Goal: Transaction & Acquisition: Purchase product/service

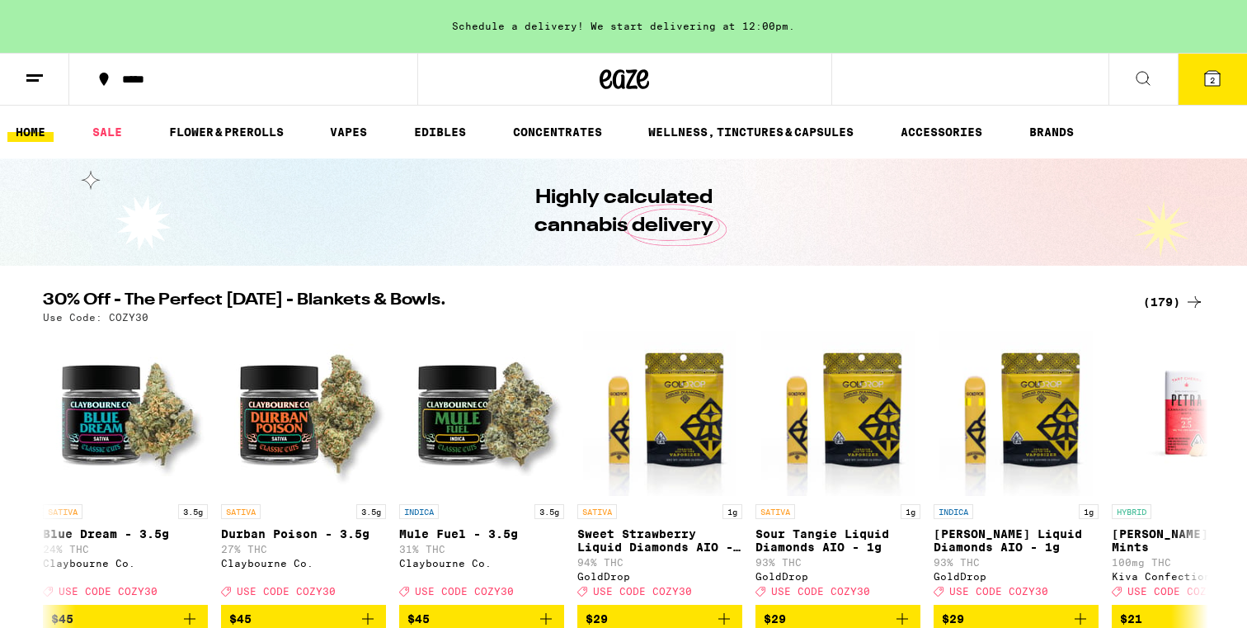
click at [1215, 82] on icon at bounding box center [1212, 78] width 15 height 15
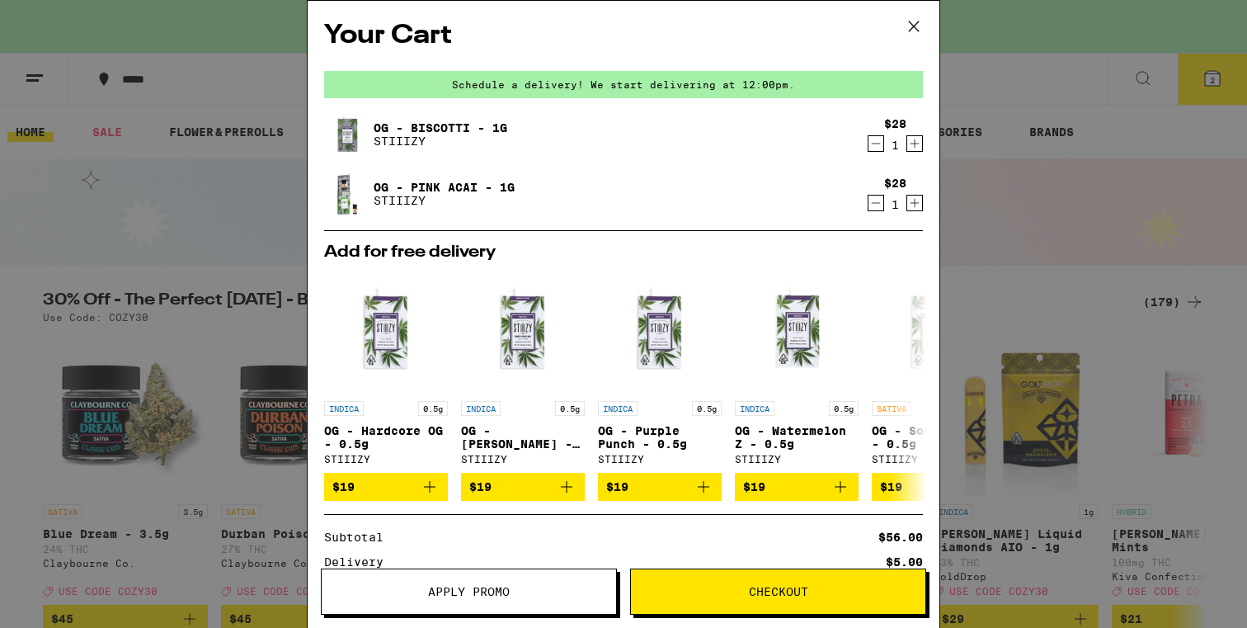
click at [535, 577] on button "Apply Promo" at bounding box center [469, 591] width 296 height 46
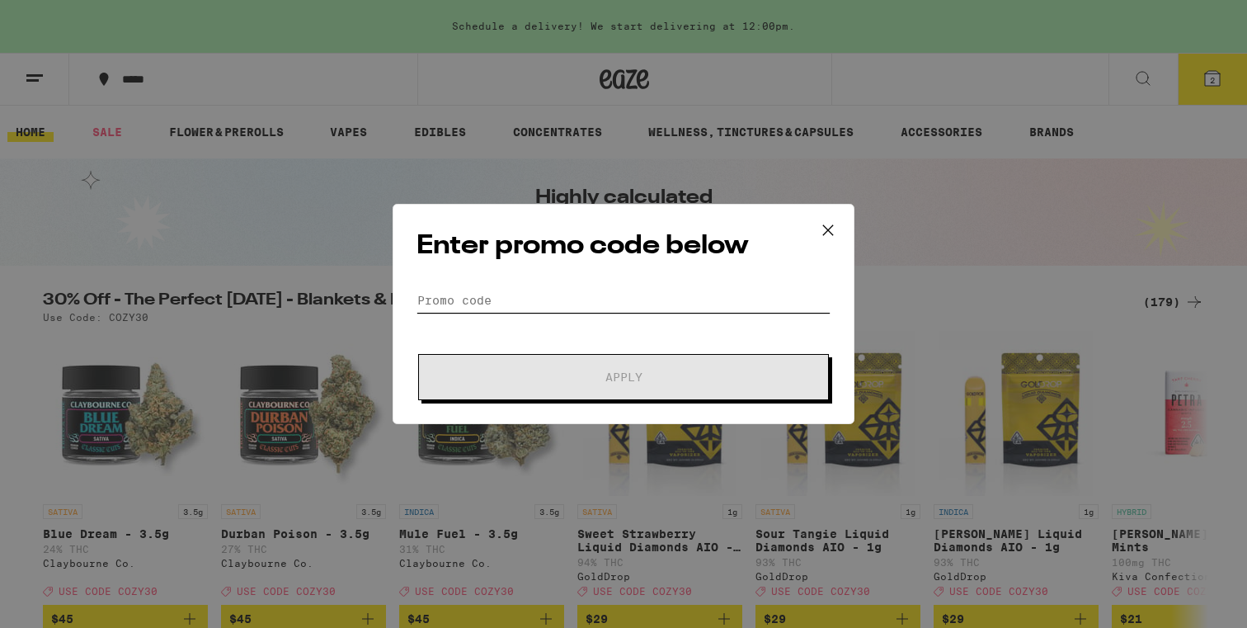
click at [583, 297] on input "Promo Code" at bounding box center [624, 300] width 414 height 25
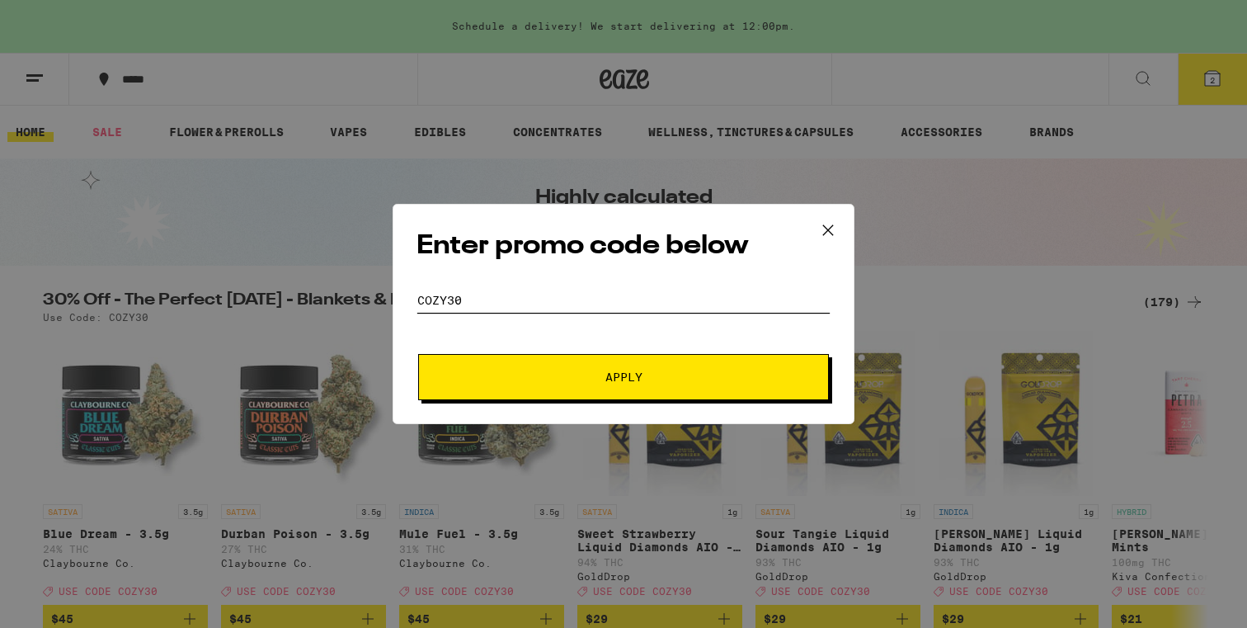
type input "cozy30"
click at [611, 371] on span "Apply" at bounding box center [623, 377] width 37 height 12
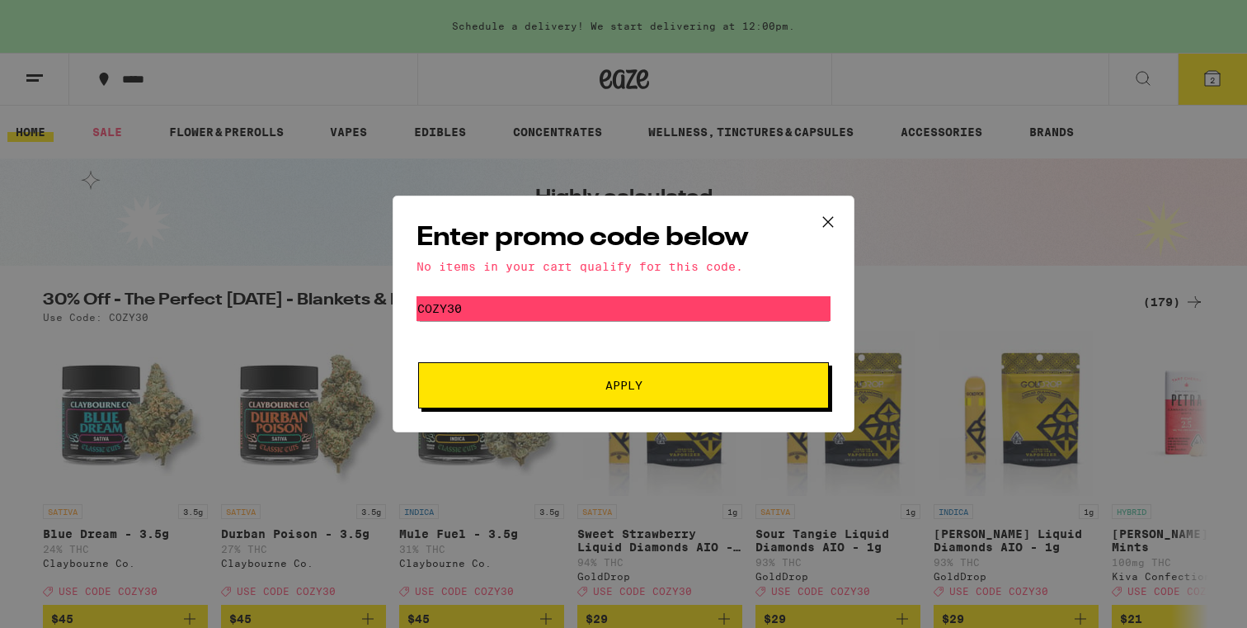
click at [826, 212] on icon at bounding box center [828, 222] width 25 height 25
